Goal: Find specific page/section: Find specific page/section

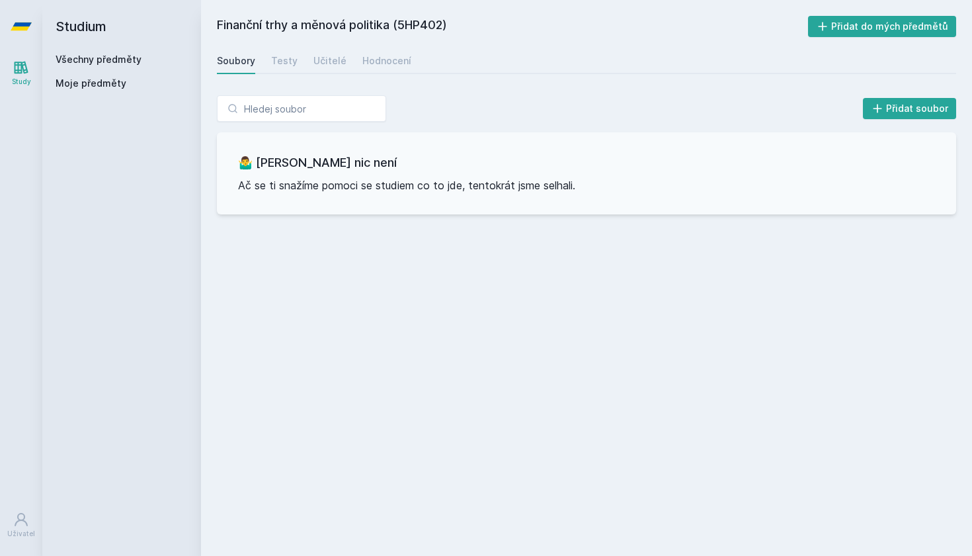
click at [83, 25] on h2 "Studium" at bounding box center [122, 26] width 132 height 53
click at [17, 23] on icon at bounding box center [21, 26] width 21 height 8
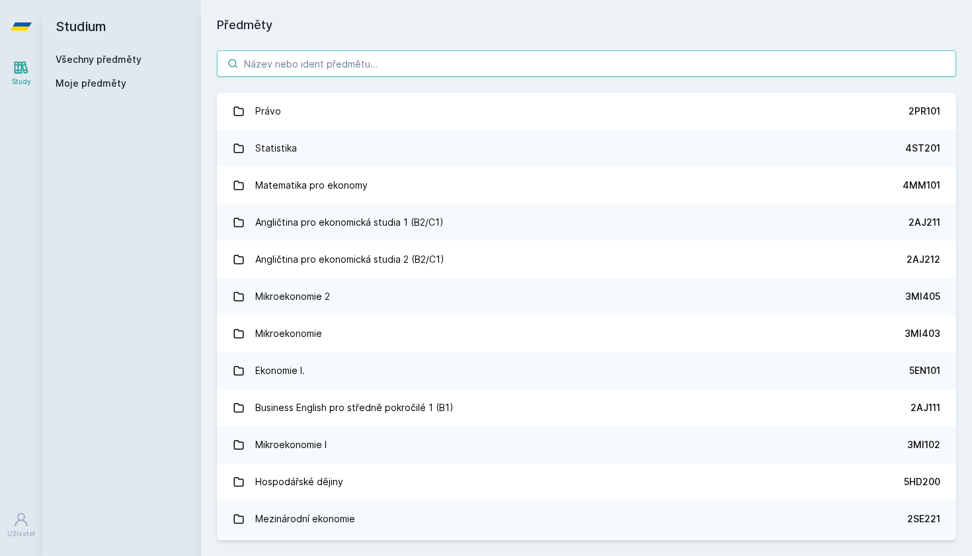
click at [327, 67] on input "search" at bounding box center [587, 63] width 740 height 26
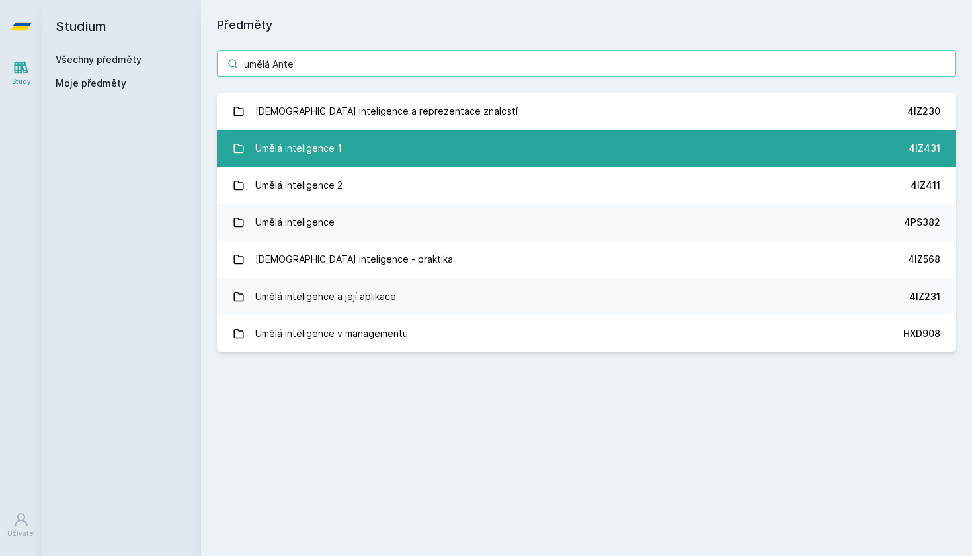
type input "umělá Ante"
click at [300, 144] on div "Umělá inteligence 1" at bounding box center [298, 148] width 87 height 26
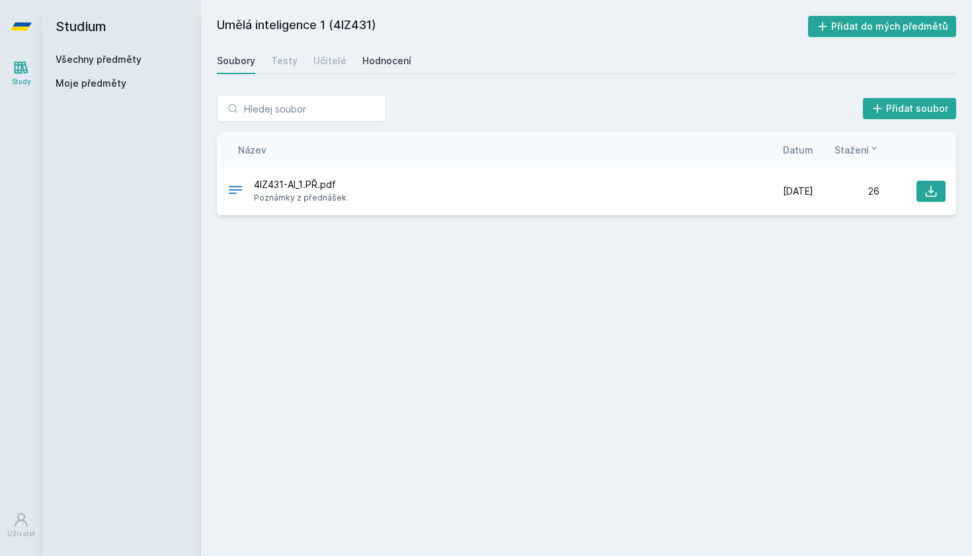
click at [372, 60] on div "Hodnocení" at bounding box center [386, 60] width 49 height 13
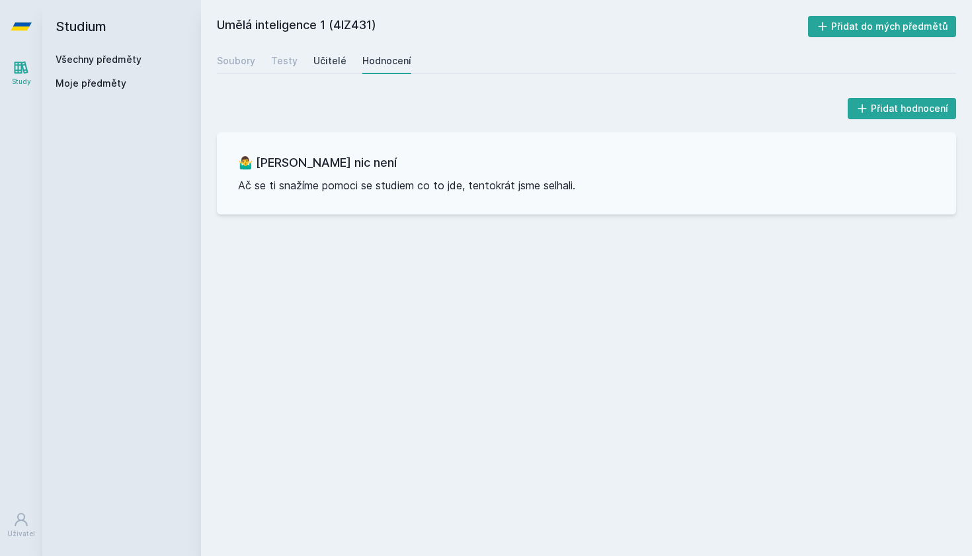
click at [321, 60] on div "Učitelé" at bounding box center [330, 60] width 33 height 13
click at [271, 58] on div "Testy" at bounding box center [284, 60] width 26 height 13
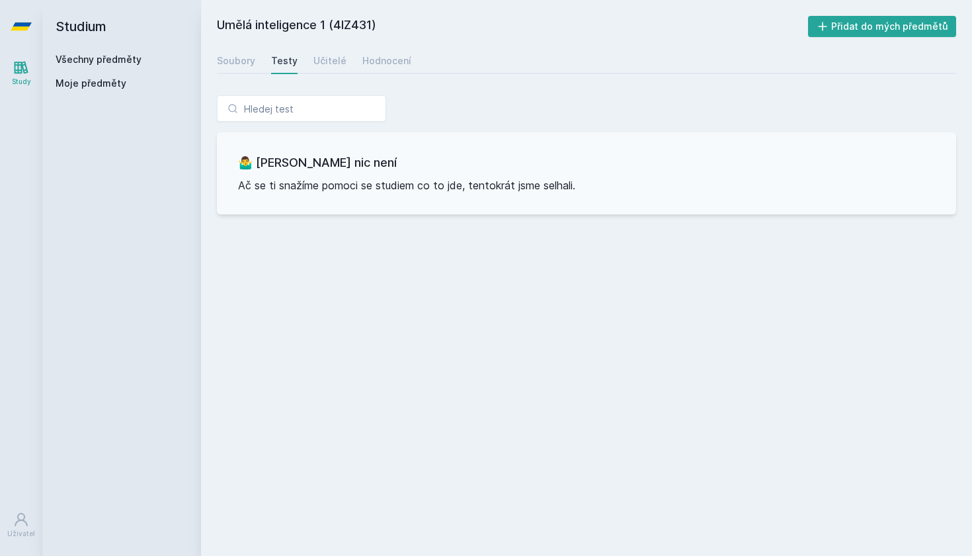
click at [255, 56] on div "Soubory Testy Učitelé Hodnocení" at bounding box center [587, 61] width 740 height 26
click at [239, 56] on div "Soubory" at bounding box center [236, 60] width 38 height 13
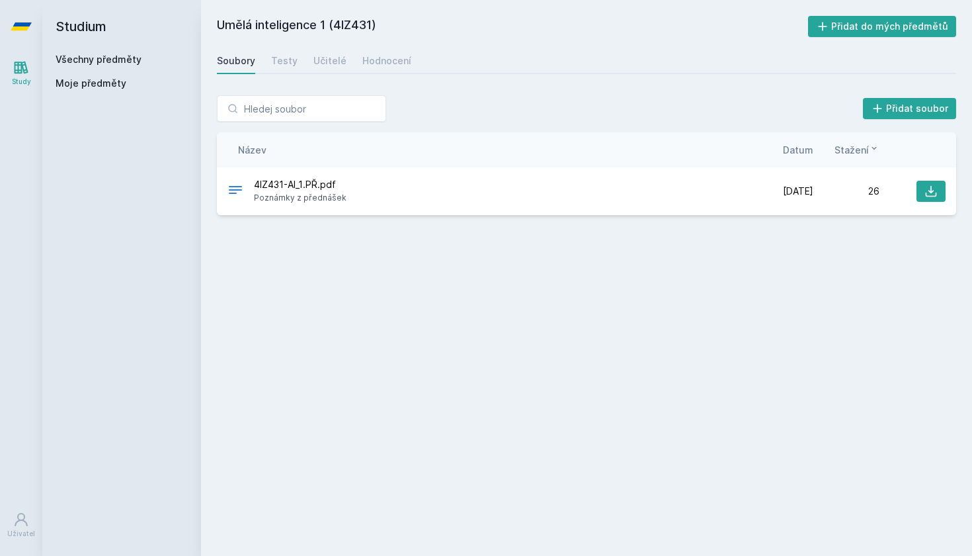
click at [24, 21] on icon at bounding box center [21, 26] width 21 height 53
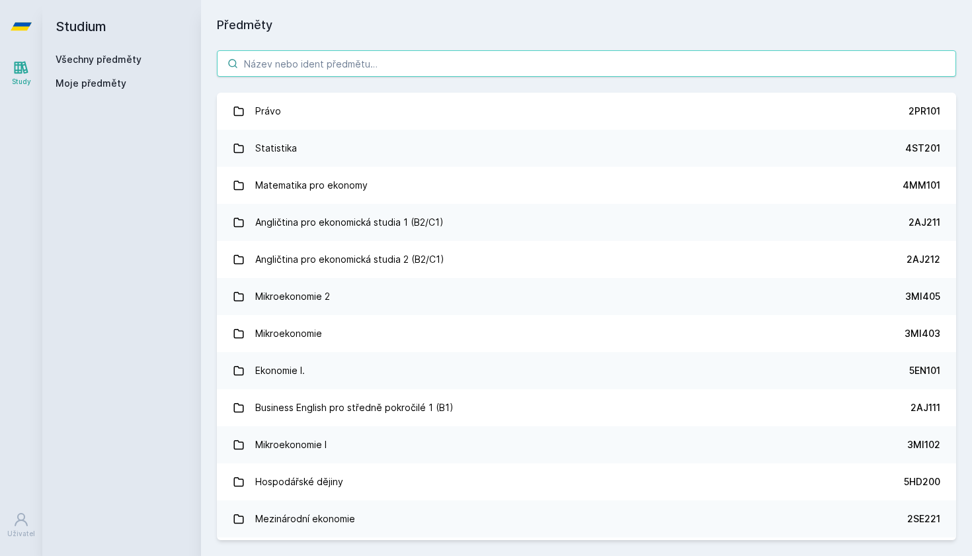
click at [303, 60] on input "search" at bounding box center [587, 63] width 740 height 26
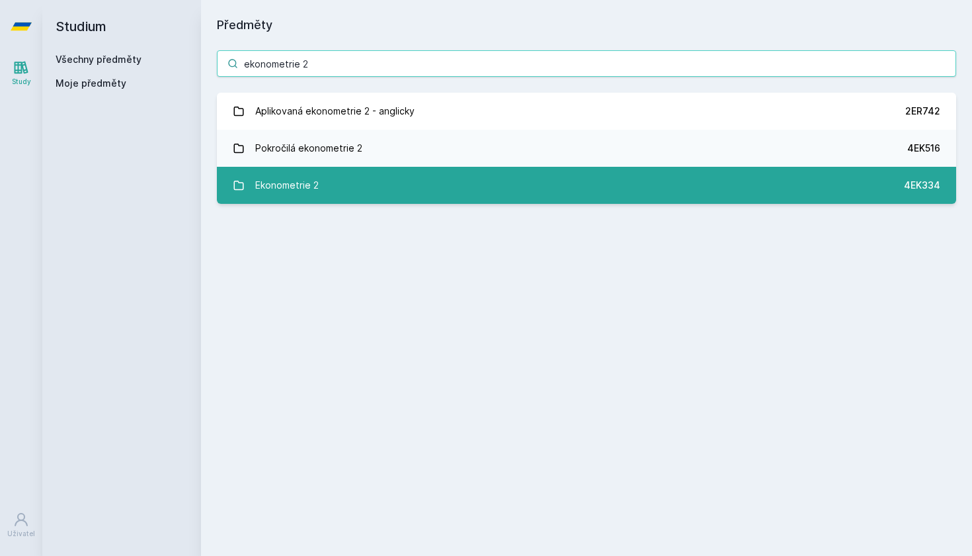
type input "ekonometrie 2"
click at [279, 177] on div "Ekonometrie 2" at bounding box center [287, 185] width 64 height 26
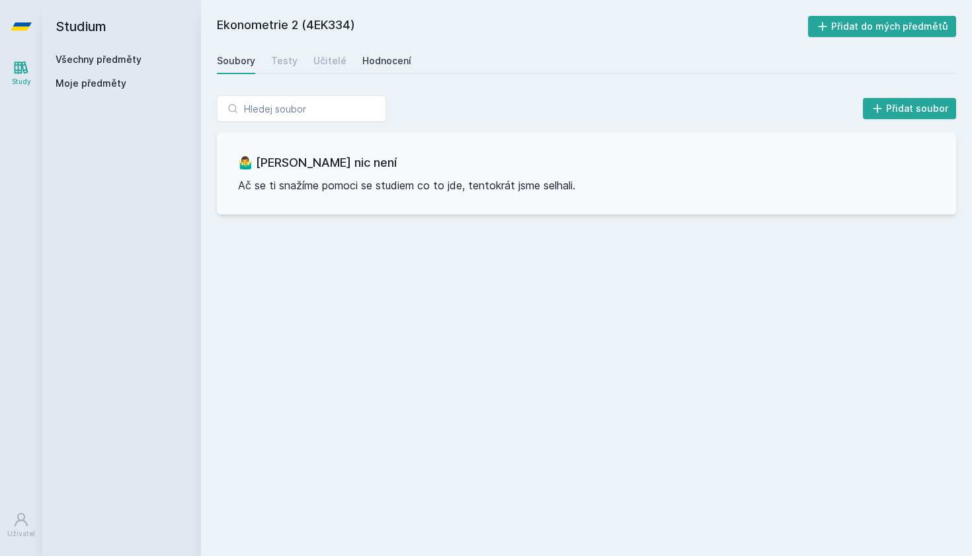
click at [390, 66] on div "Hodnocení" at bounding box center [386, 60] width 49 height 13
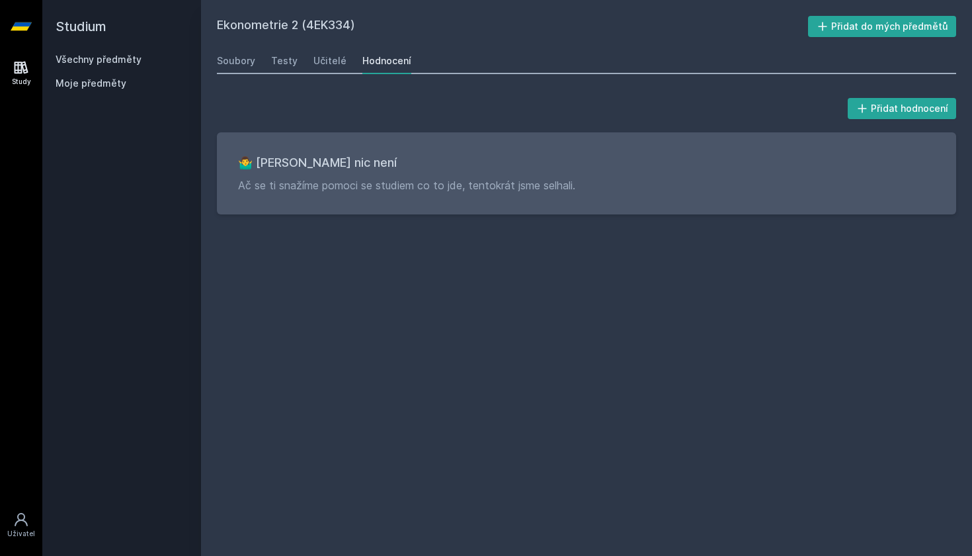
click at [24, 27] on icon at bounding box center [21, 26] width 21 height 8
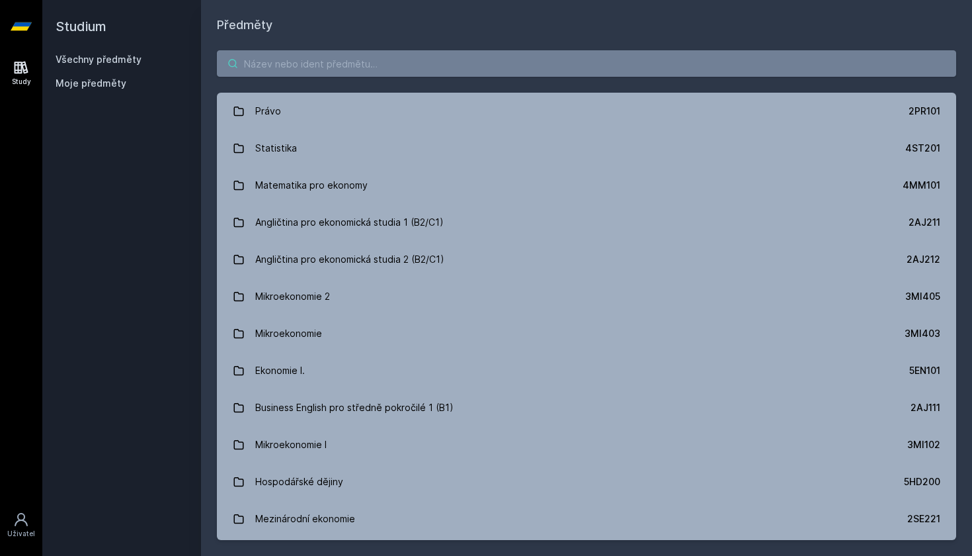
click at [271, 64] on input "search" at bounding box center [587, 63] width 740 height 26
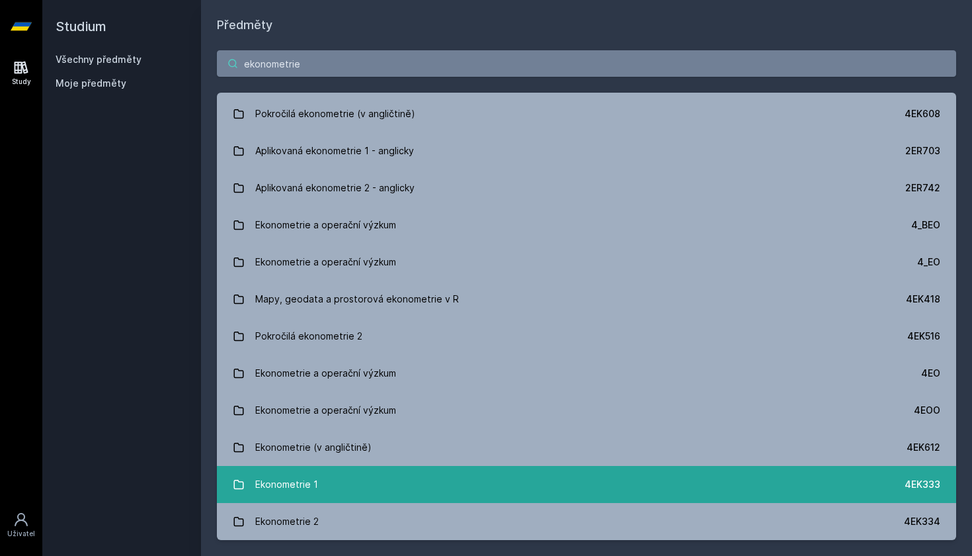
type input "ekonometrie"
click at [347, 482] on link "Ekonometrie 1 4EK333" at bounding box center [587, 484] width 740 height 37
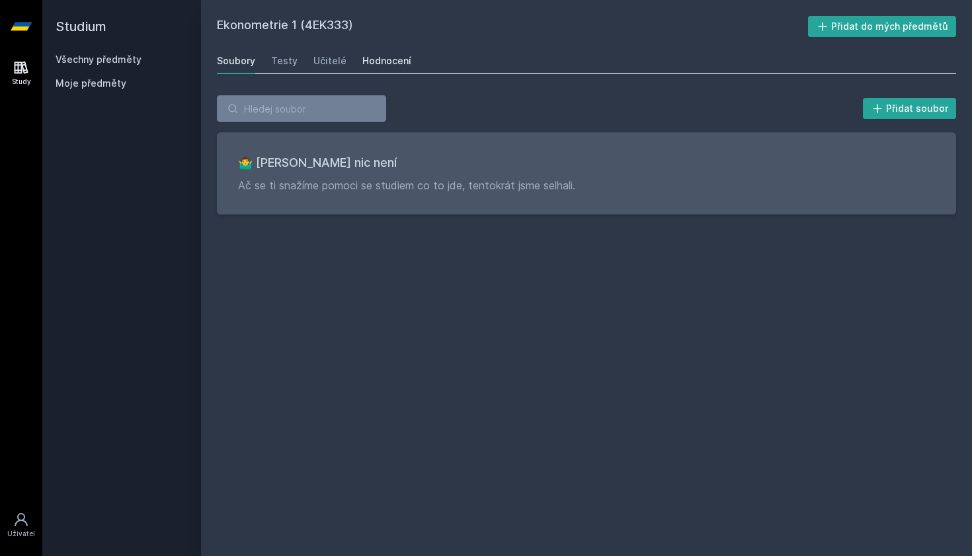
click at [378, 56] on div "Hodnocení" at bounding box center [386, 60] width 49 height 13
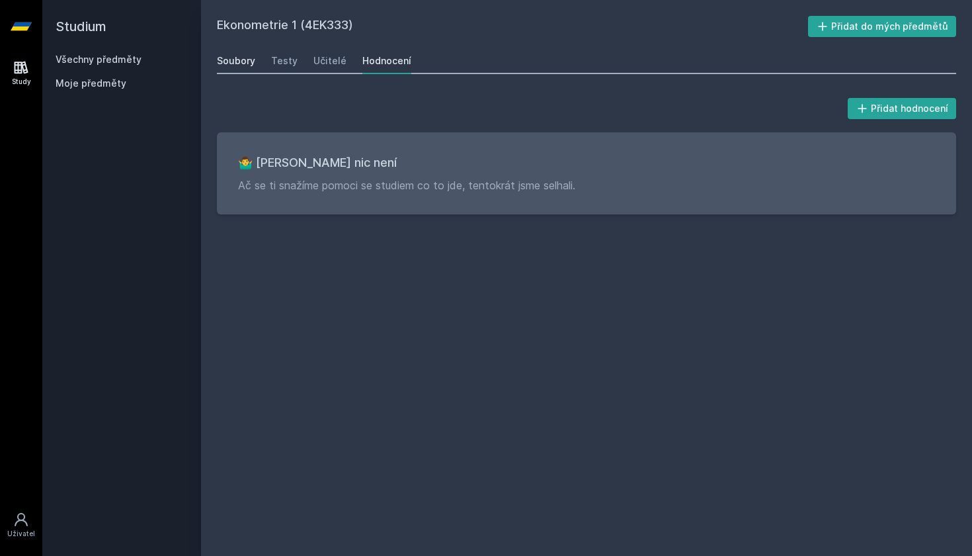
click at [238, 61] on div "Soubory" at bounding box center [236, 60] width 38 height 13
